Goal: Transaction & Acquisition: Purchase product/service

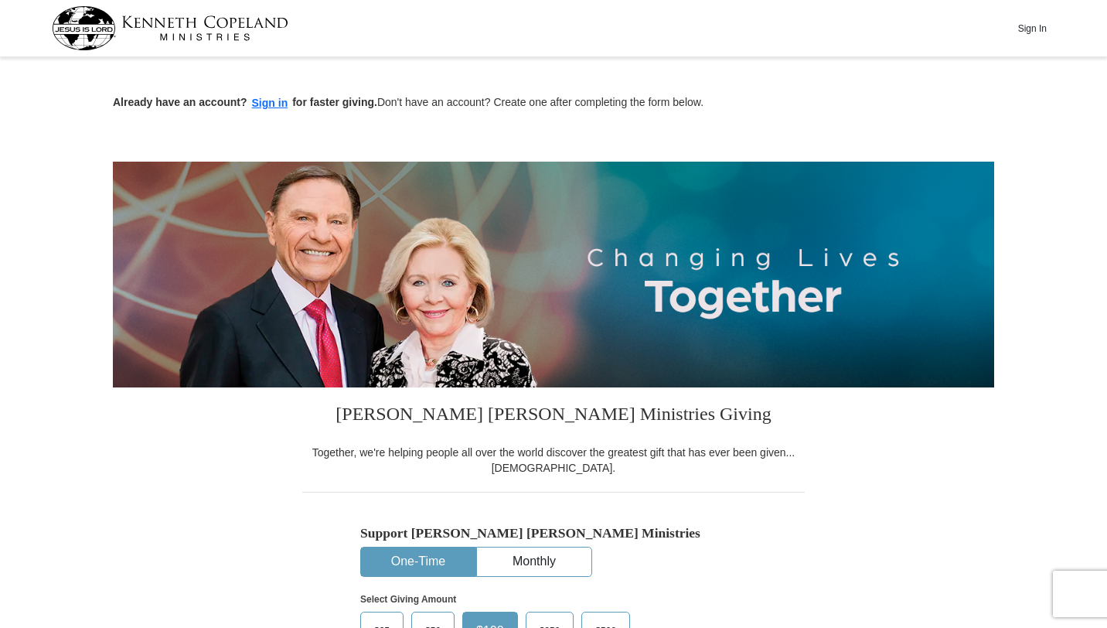
scroll to position [234, 0]
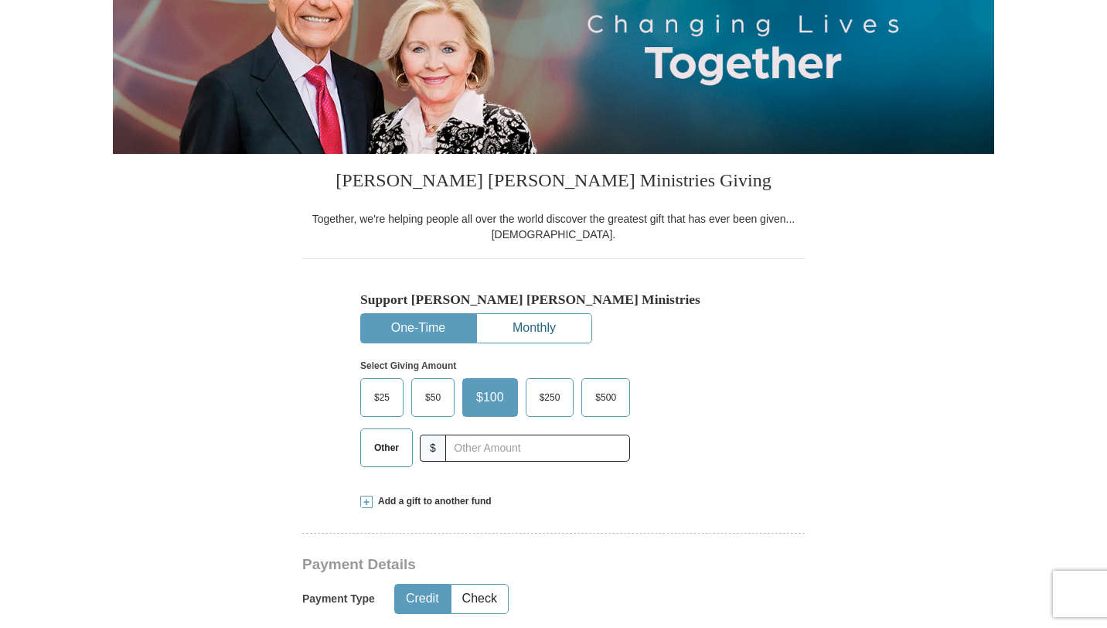
click at [534, 337] on button "Monthly" at bounding box center [534, 328] width 114 height 29
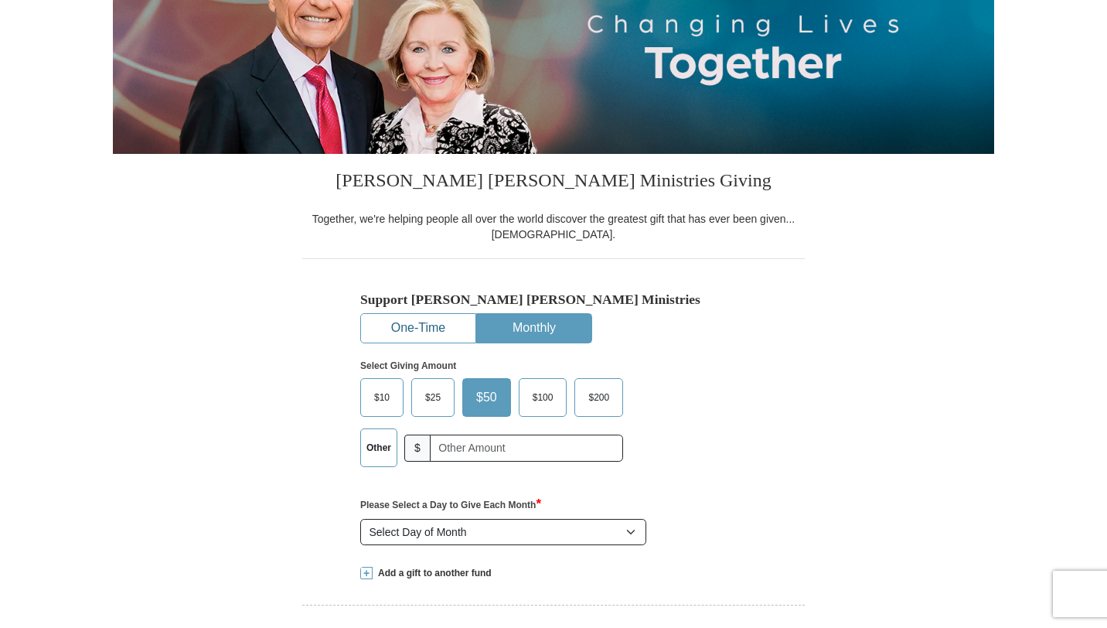
click at [443, 334] on button "One-Time" at bounding box center [418, 328] width 114 height 29
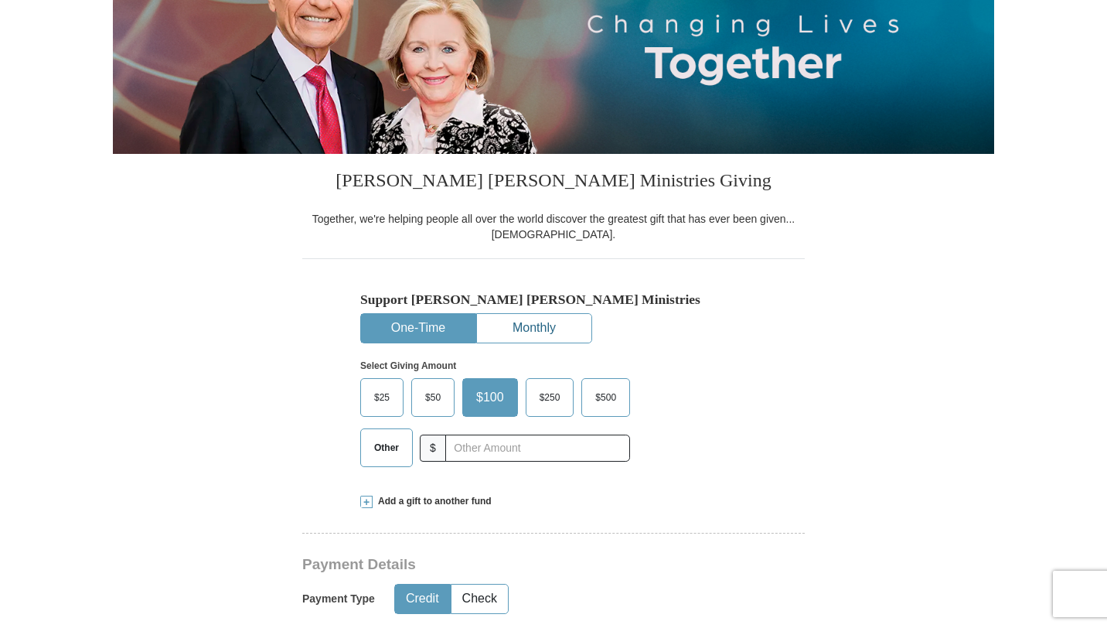
click at [501, 333] on button "Monthly" at bounding box center [534, 328] width 114 height 29
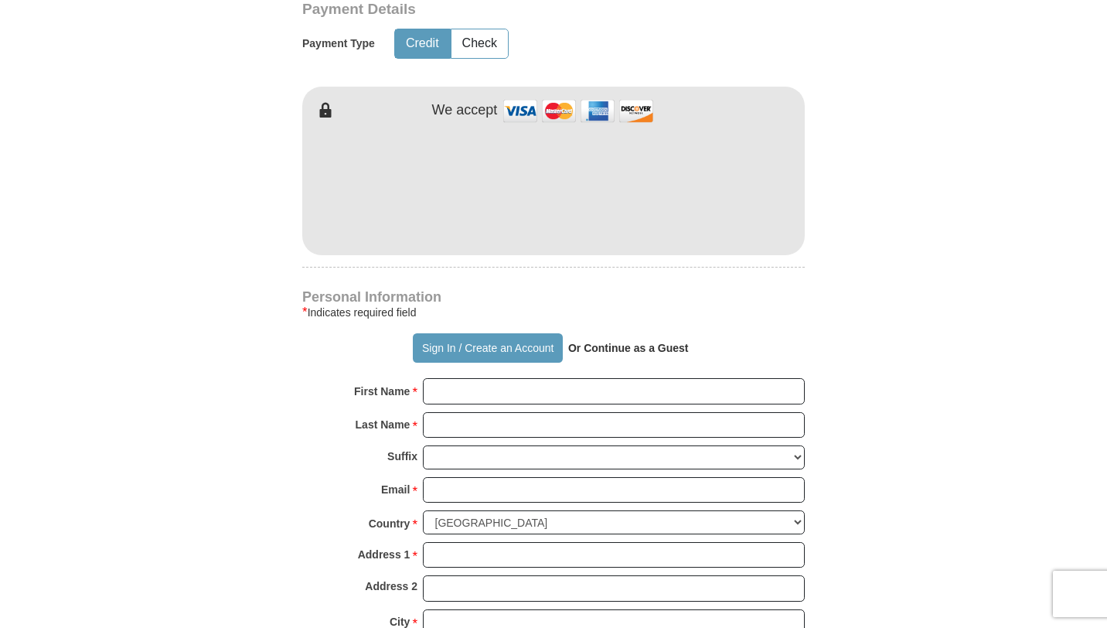
scroll to position [1496, 0]
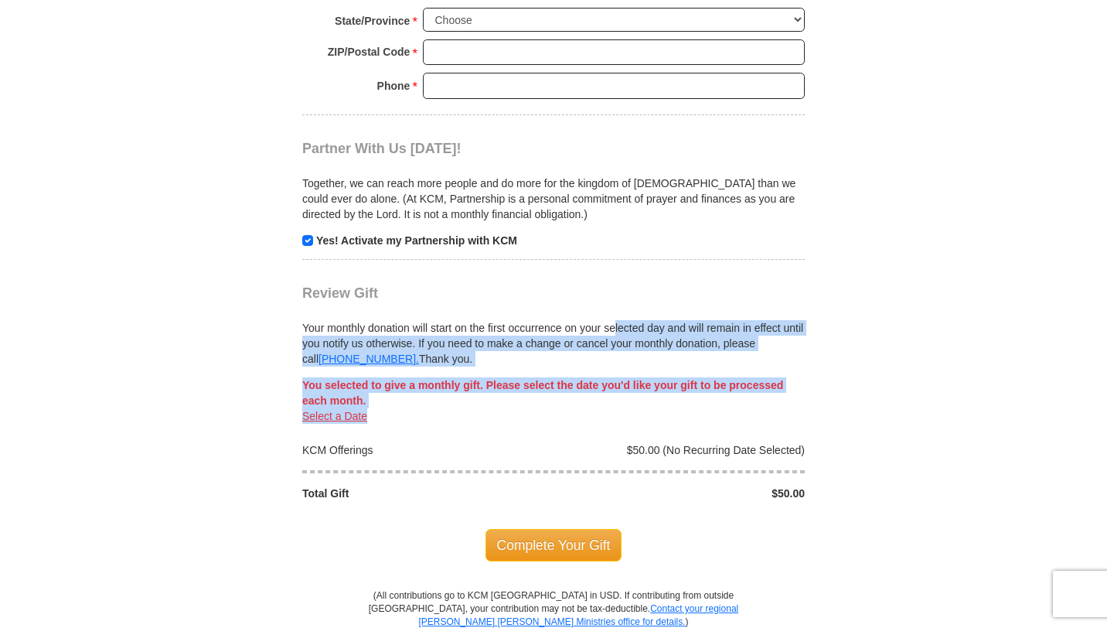
drag, startPoint x: 394, startPoint y: 411, endPoint x: 552, endPoint y: 330, distance: 177.8
click at [558, 329] on div "Review Gift Your monthly donation will start on the first occurrence on your se…" at bounding box center [553, 380] width 503 height 241
click at [536, 415] on div "Select a Date" at bounding box center [553, 415] width 503 height 15
drag, startPoint x: 325, startPoint y: 330, endPoint x: 487, endPoint y: 431, distance: 191.0
click at [487, 431] on div "Review Gift Your monthly donation will start on the first occurrence on your se…" at bounding box center [553, 380] width 503 height 241
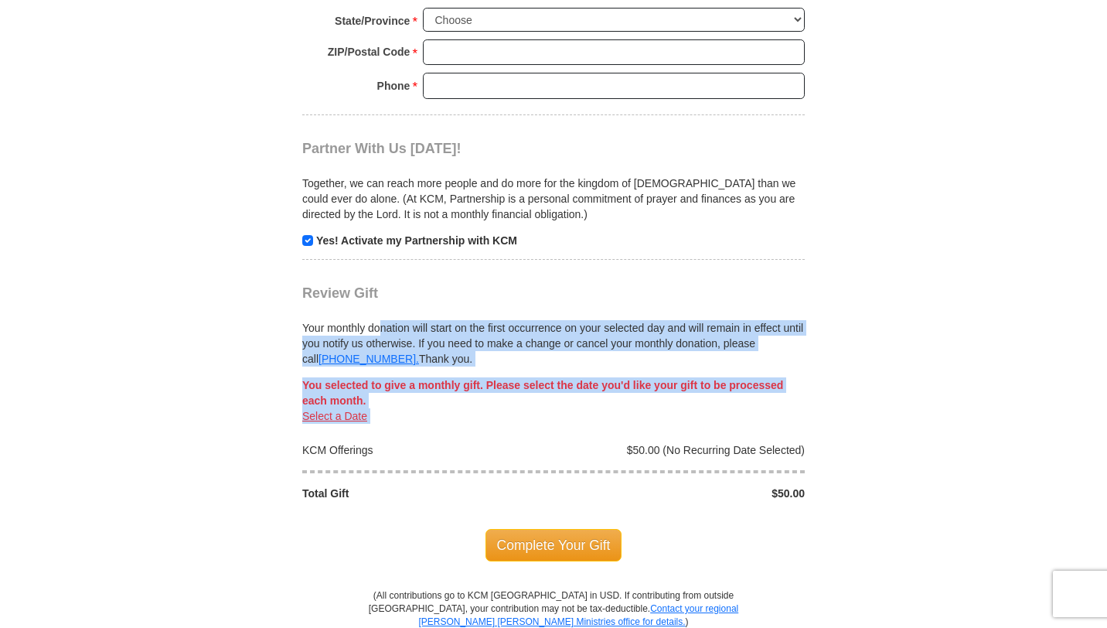
click at [487, 431] on div "KCM Offerings $50.00 (No Recurring Date Selected) Total Gift $50.00" at bounding box center [553, 462] width 503 height 77
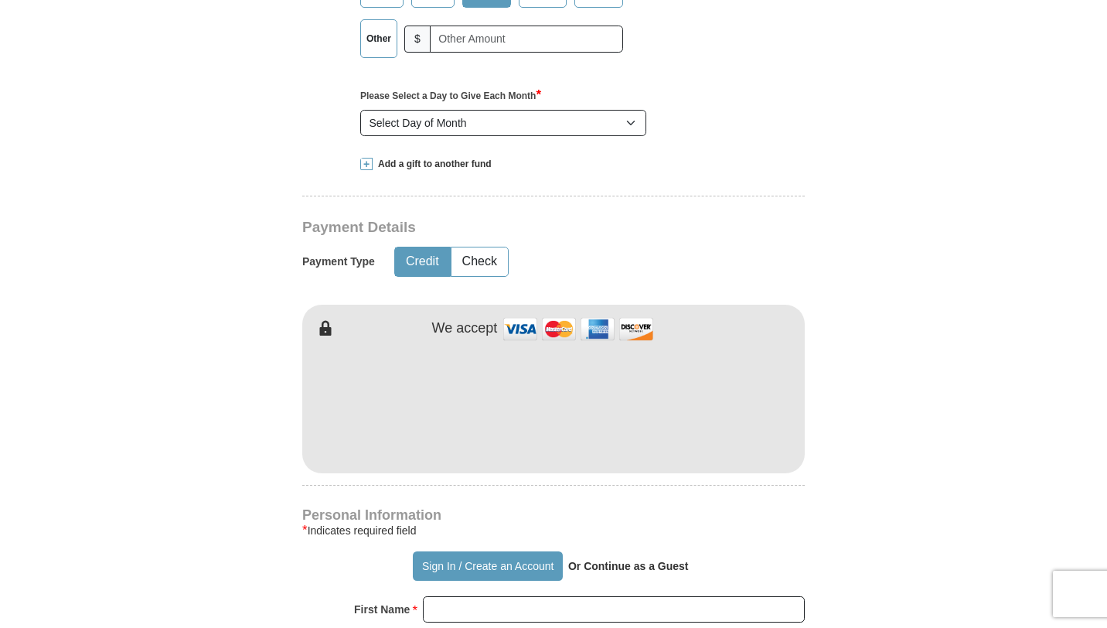
scroll to position [473, 0]
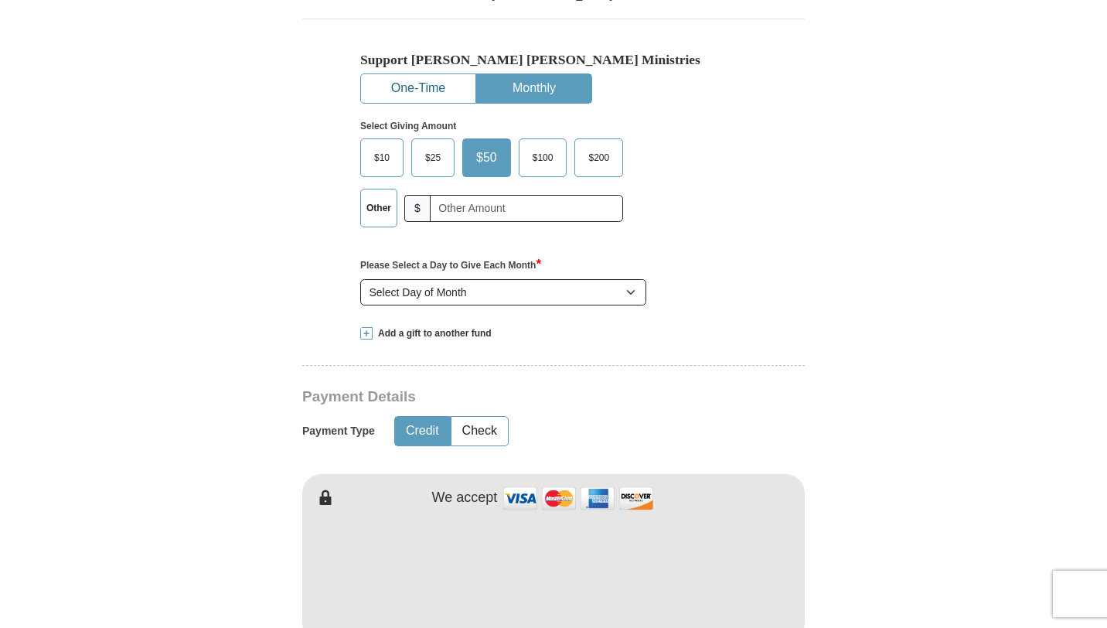
click at [432, 94] on button "One-Time" at bounding box center [418, 88] width 114 height 29
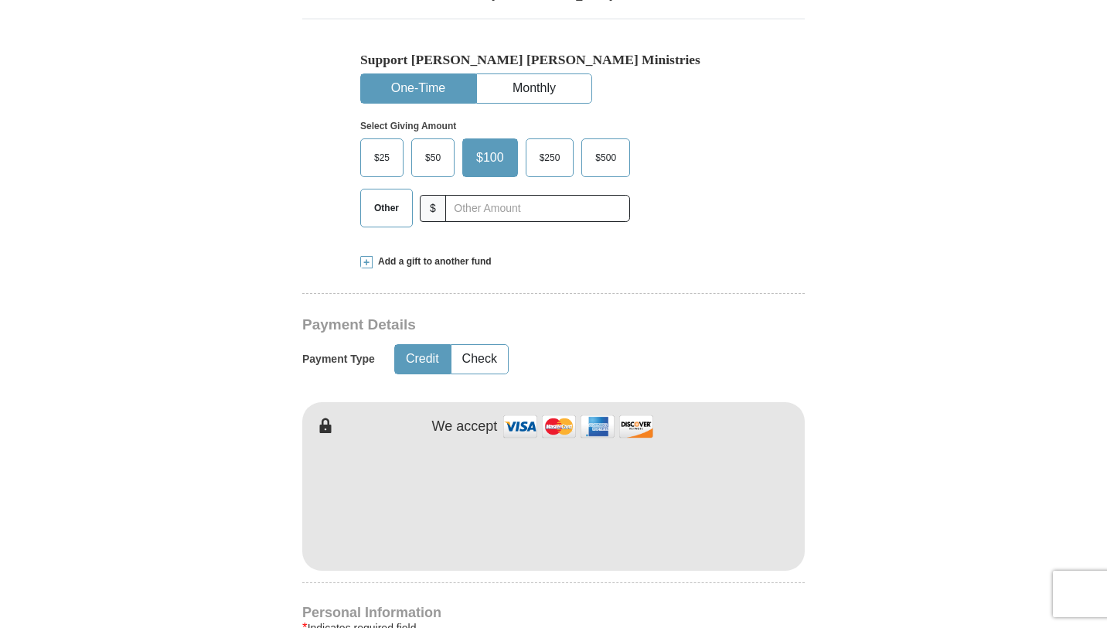
click at [384, 156] on span "$25" at bounding box center [382, 157] width 31 height 23
click at [0, 0] on input "$25" at bounding box center [0, 0] width 0 height 0
click at [430, 156] on span "$50" at bounding box center [438, 157] width 31 height 23
click at [0, 0] on input "$50" at bounding box center [0, 0] width 0 height 0
click at [488, 156] on span "$100" at bounding box center [492, 157] width 36 height 23
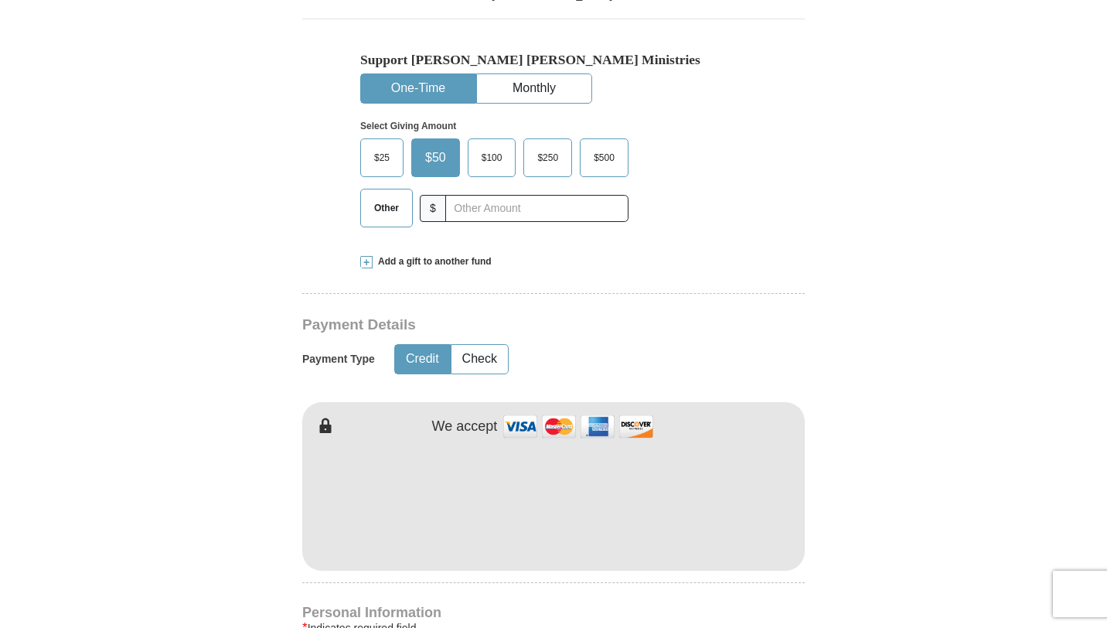
click at [0, 0] on input "$100" at bounding box center [0, 0] width 0 height 0
click at [397, 201] on span "Other" at bounding box center [387, 207] width 40 height 23
click at [0, 0] on input "Other" at bounding box center [0, 0] width 0 height 0
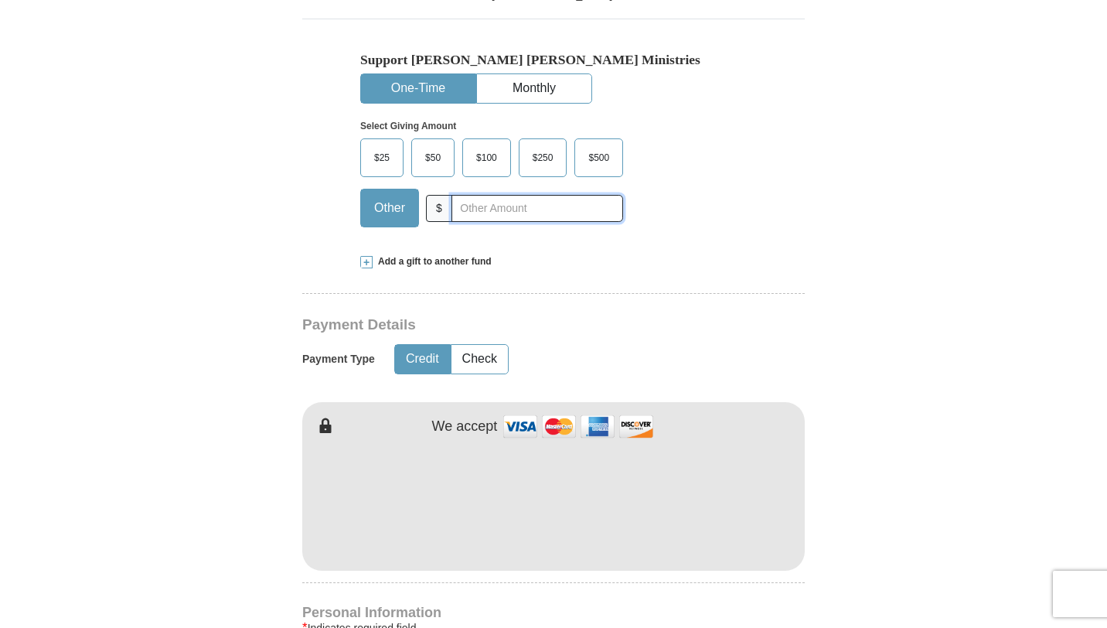
click at [496, 201] on input "text" at bounding box center [538, 208] width 172 height 27
type input "0.01"
click at [690, 316] on h3 "Payment Details" at bounding box center [499, 325] width 394 height 18
click at [373, 264] on span "Add a gift to another fund" at bounding box center [432, 261] width 119 height 13
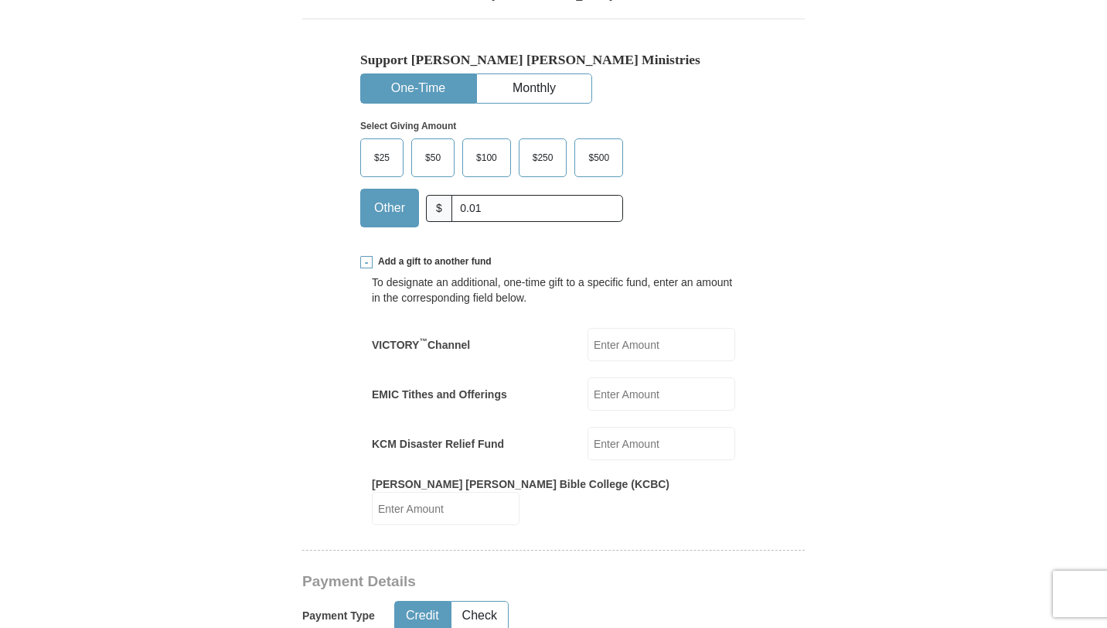
click at [666, 346] on input "VICTORY ™ Channel" at bounding box center [662, 344] width 148 height 33
type input "700"
click at [684, 377] on div "To designate an additional, one-time gift to a specific fund, enter an amount i…" at bounding box center [553, 396] width 363 height 257
click at [672, 389] on input "EMIC Tithes and Offerings" at bounding box center [662, 393] width 148 height 33
type input "123"
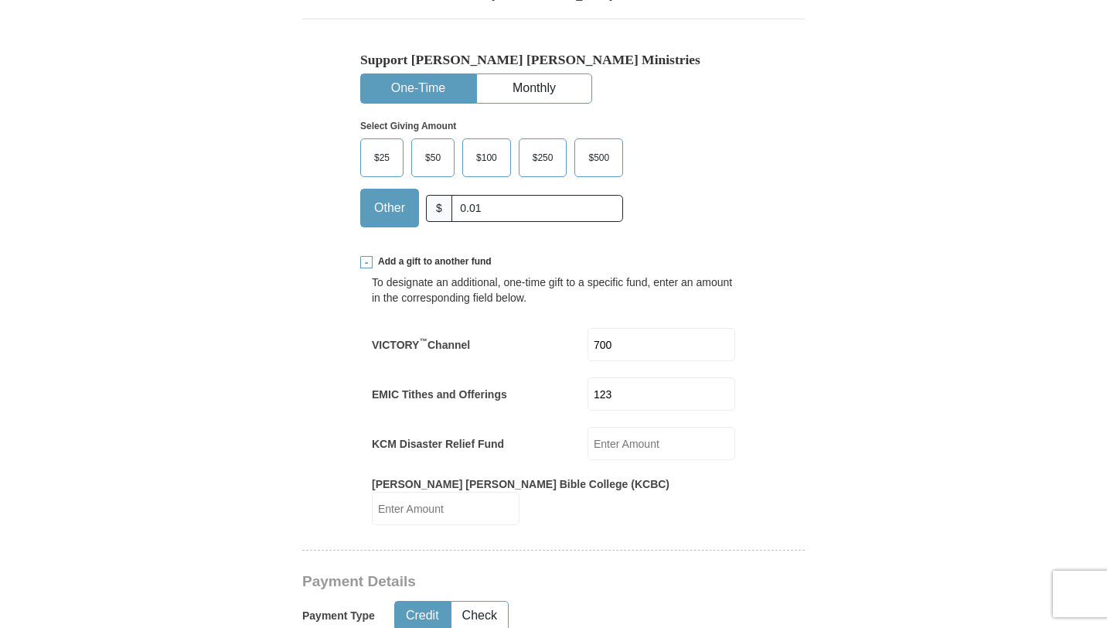
click at [636, 442] on input "KCM Disaster Relief Fund" at bounding box center [662, 443] width 148 height 33
drag, startPoint x: 687, startPoint y: 401, endPoint x: 565, endPoint y: 397, distance: 122.3
click at [565, 397] on div "EMIC Tithes and Offerings 123 EMIC Tithes and Offerings Amount must be a valid …" at bounding box center [553, 393] width 363 height 33
drag, startPoint x: 671, startPoint y: 349, endPoint x: 565, endPoint y: 349, distance: 106.7
click at [566, 349] on div "VICTORY ™ Channel 700 VICTORY<sup>&trade;</sup> Channel Amount must be a valid …" at bounding box center [553, 344] width 363 height 33
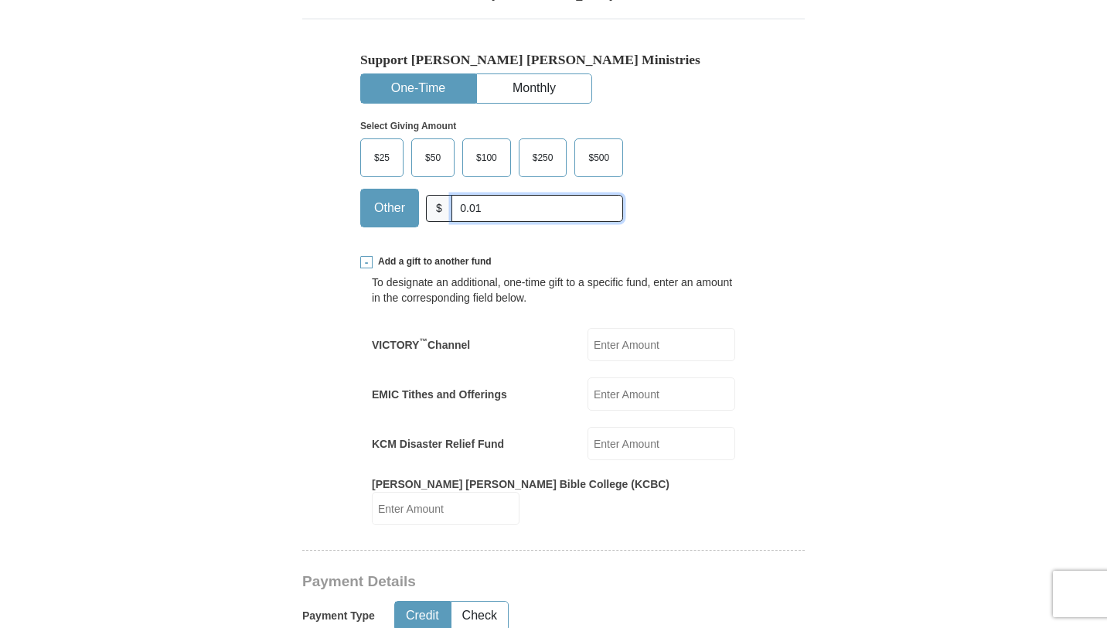
drag, startPoint x: 517, startPoint y: 216, endPoint x: 474, endPoint y: 216, distance: 43.3
click at [474, 216] on input "0.01" at bounding box center [538, 208] width 172 height 27
type input "0"
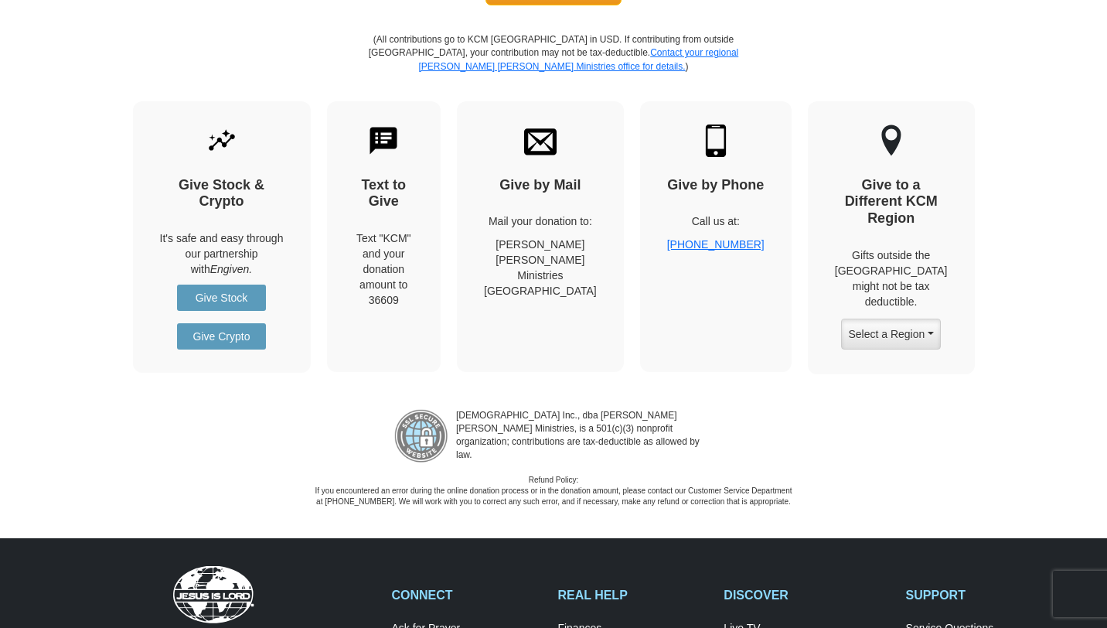
scroll to position [2113, 0]
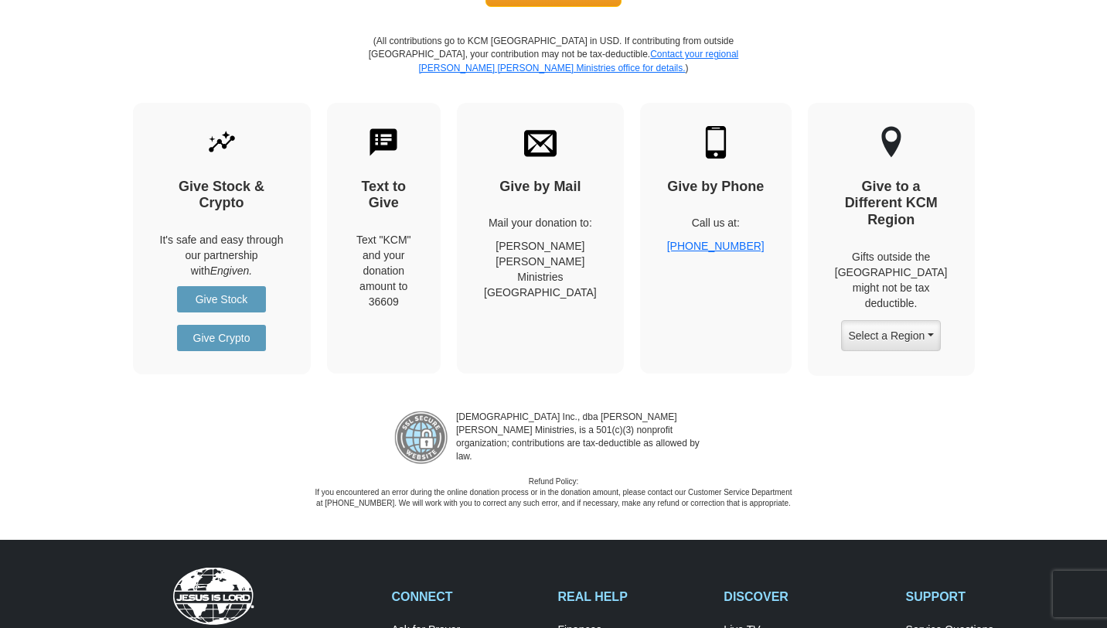
drag, startPoint x: 449, startPoint y: 404, endPoint x: 677, endPoint y: 425, distance: 229.1
click at [677, 425] on p "[DEMOGRAPHIC_DATA] Inc., dba [PERSON_NAME] [PERSON_NAME] Ministries, is a 501(c…" at bounding box center [581, 438] width 264 height 54
click at [717, 432] on div "[DEMOGRAPHIC_DATA] Inc., dba [PERSON_NAME] [PERSON_NAME] Ministries, is a 501(c…" at bounding box center [553, 454] width 1107 height 111
click at [236, 287] on link "Give Stock" at bounding box center [221, 299] width 89 height 26
